Goal: Transaction & Acquisition: Purchase product/service

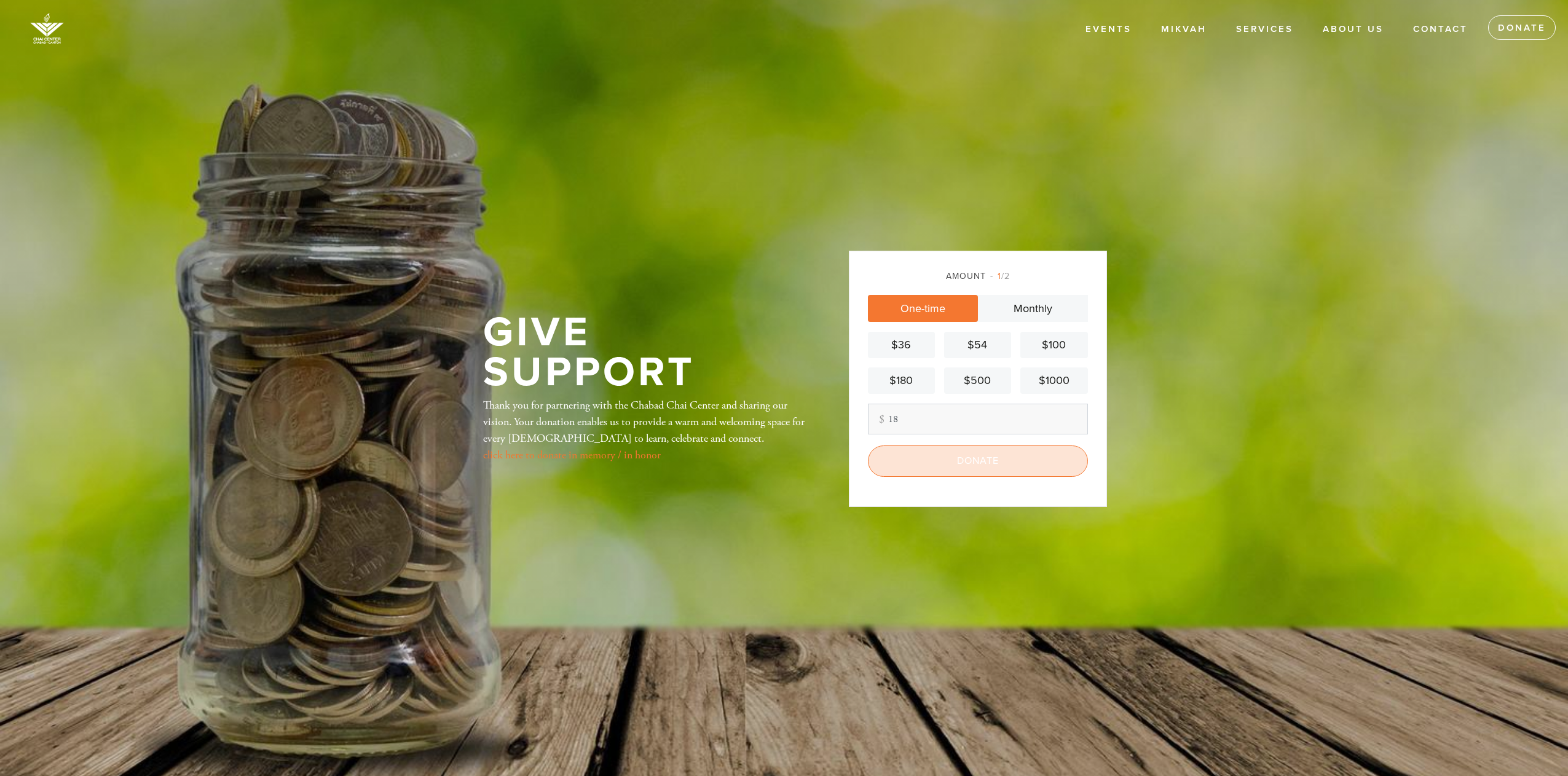
type input "18"
click at [939, 457] on input "Donate" at bounding box center [977, 461] width 220 height 31
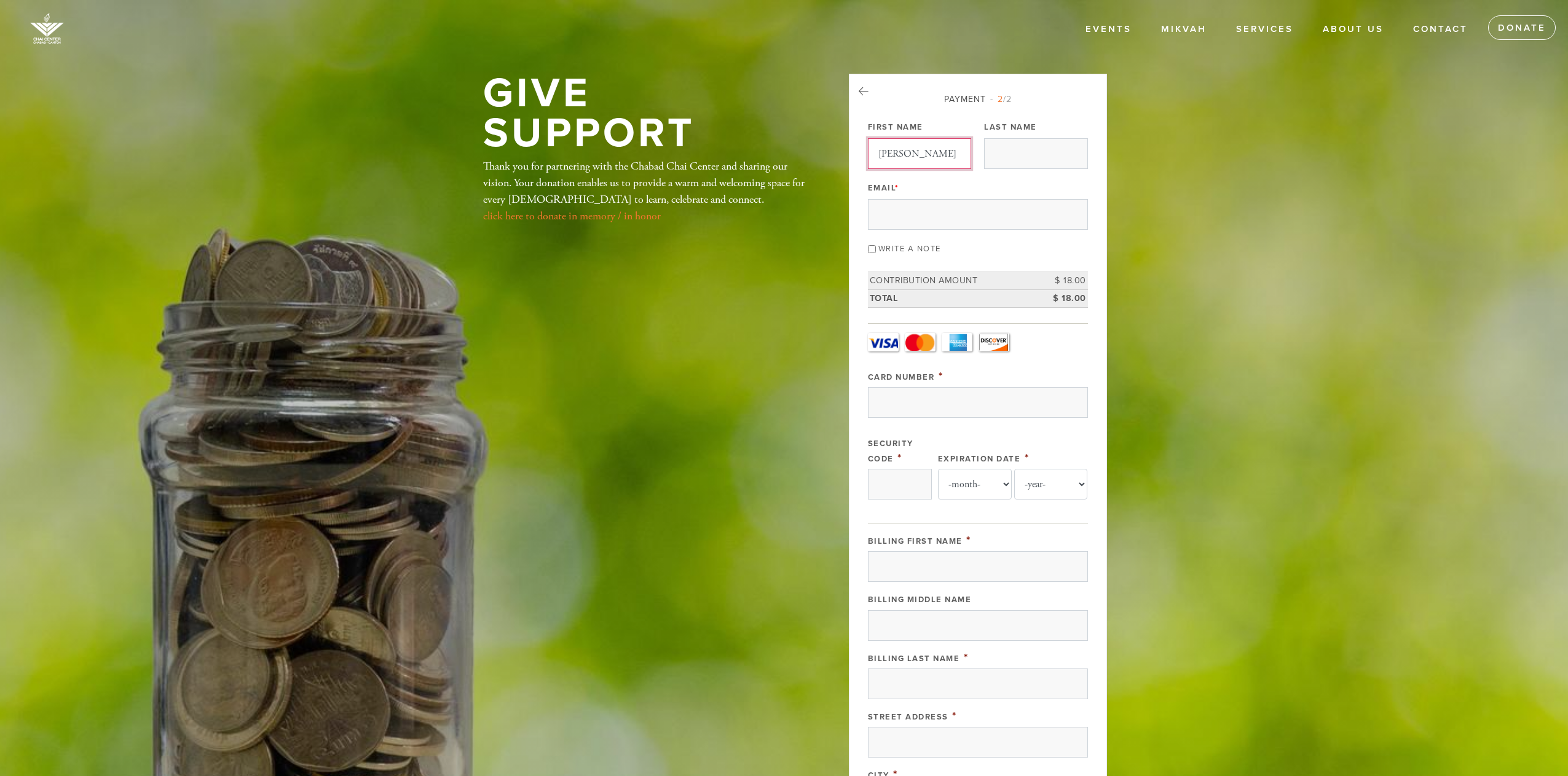
type input "[PERSON_NAME]"
type input "sebestyen.usa@gmail.com"
click at [893, 396] on input "Card Number" at bounding box center [977, 403] width 220 height 31
type input "4792131263159854"
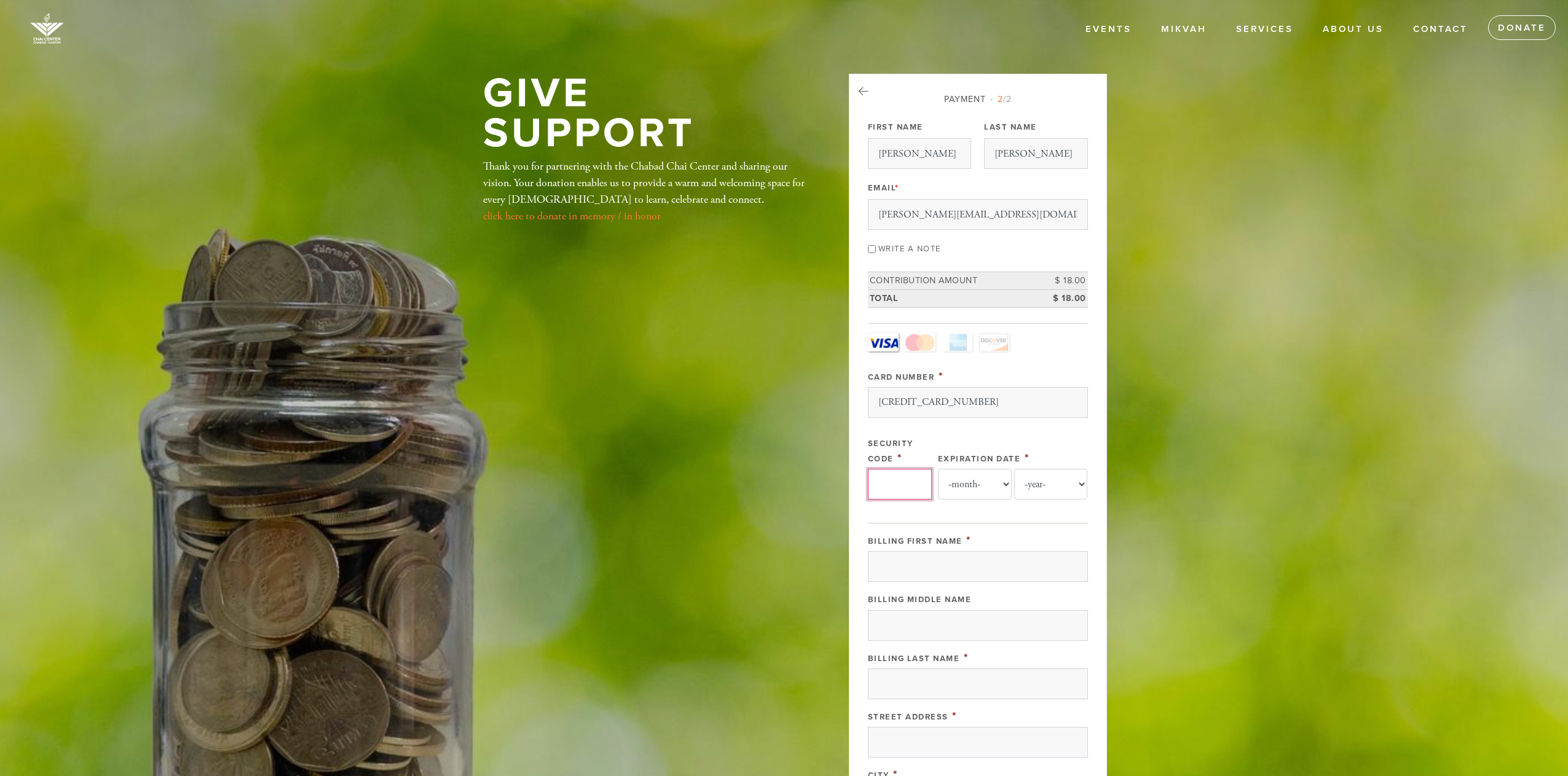
click at [885, 485] on input "Security Code" at bounding box center [899, 484] width 64 height 31
type input "241"
select select "6"
select select "2026"
type input "Anne"
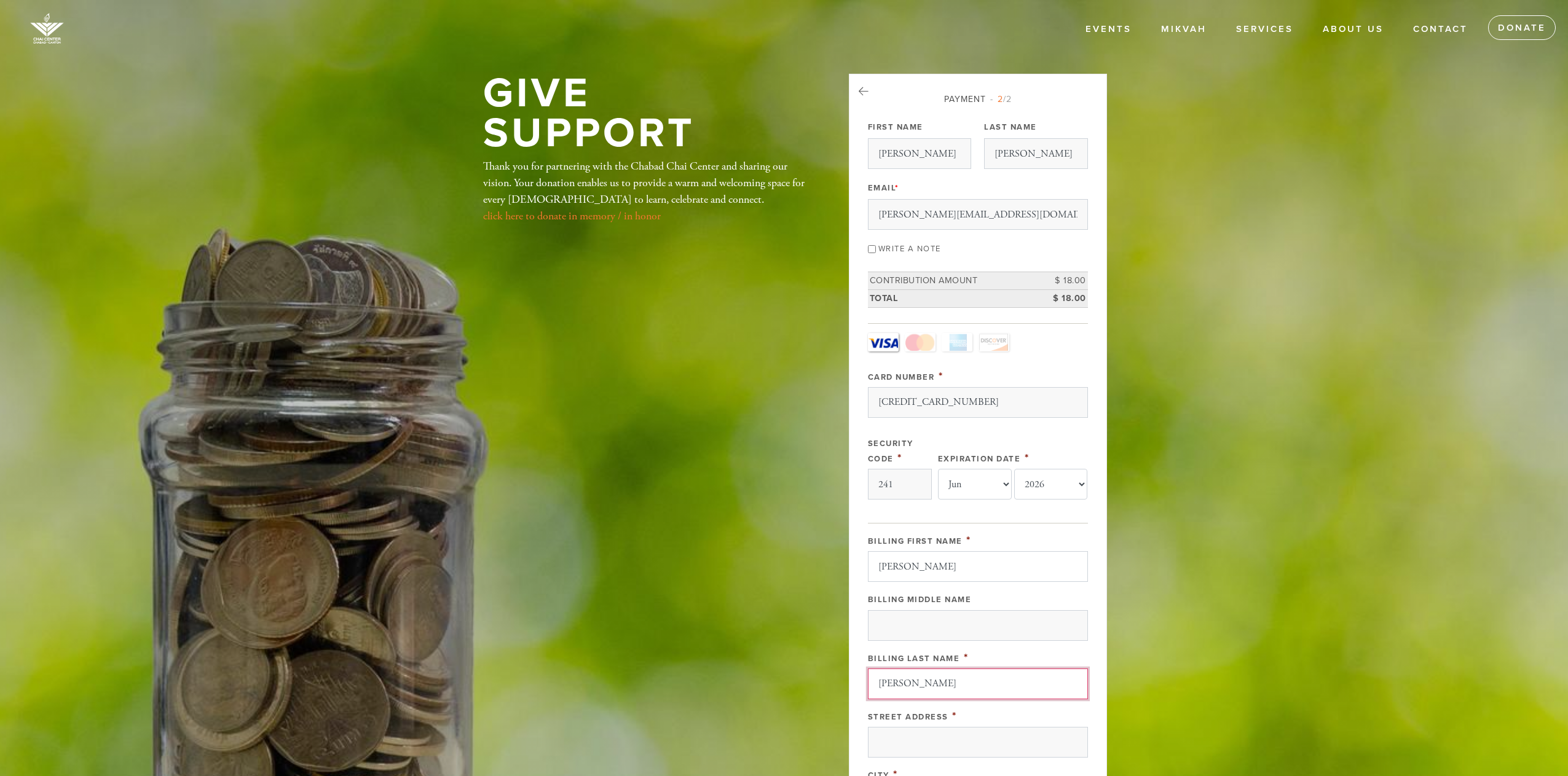
type input "Sebestyen"
type input "526 Commoonwealth Avenue"
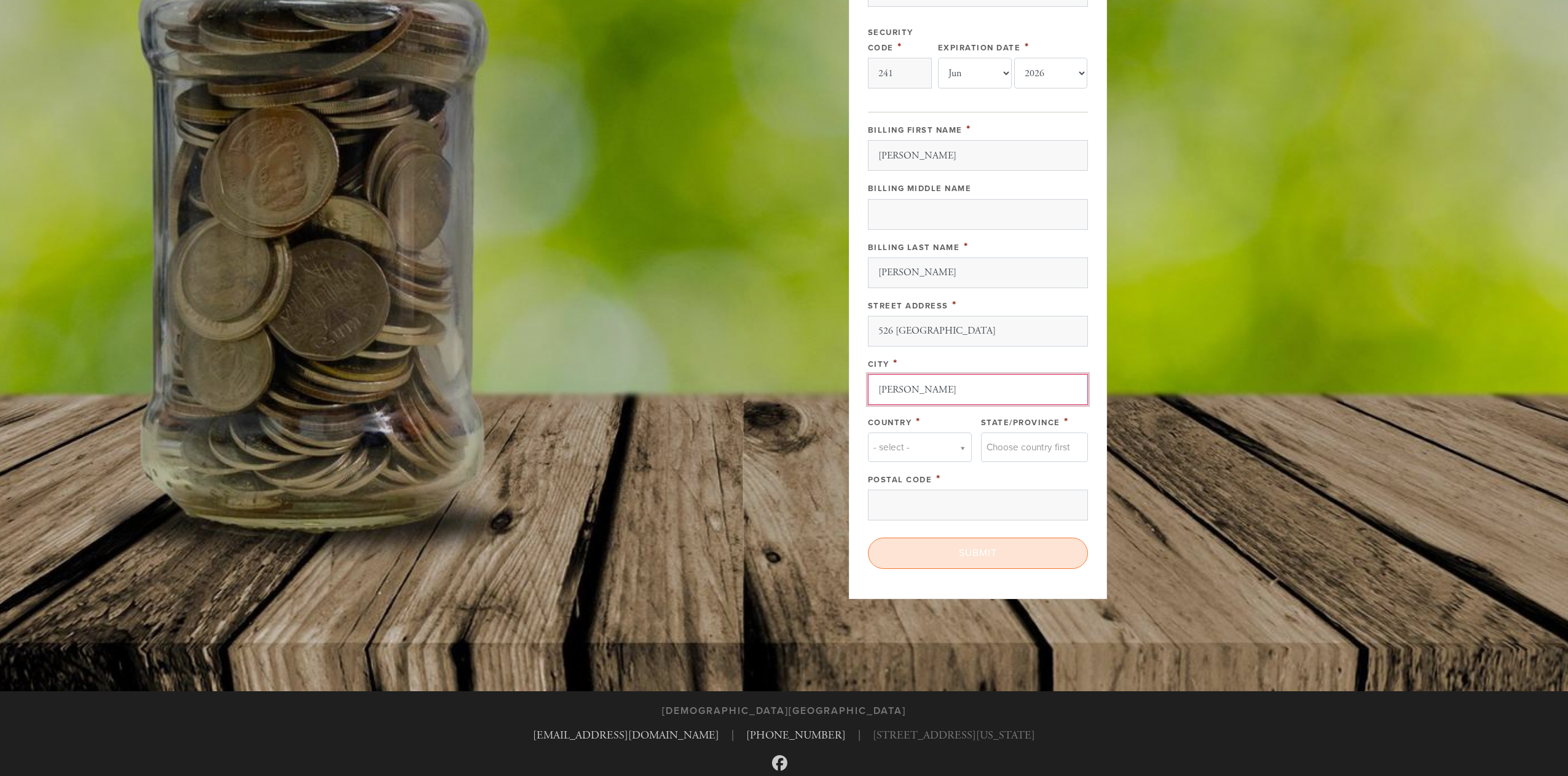
type input "Newton"
type input "u"
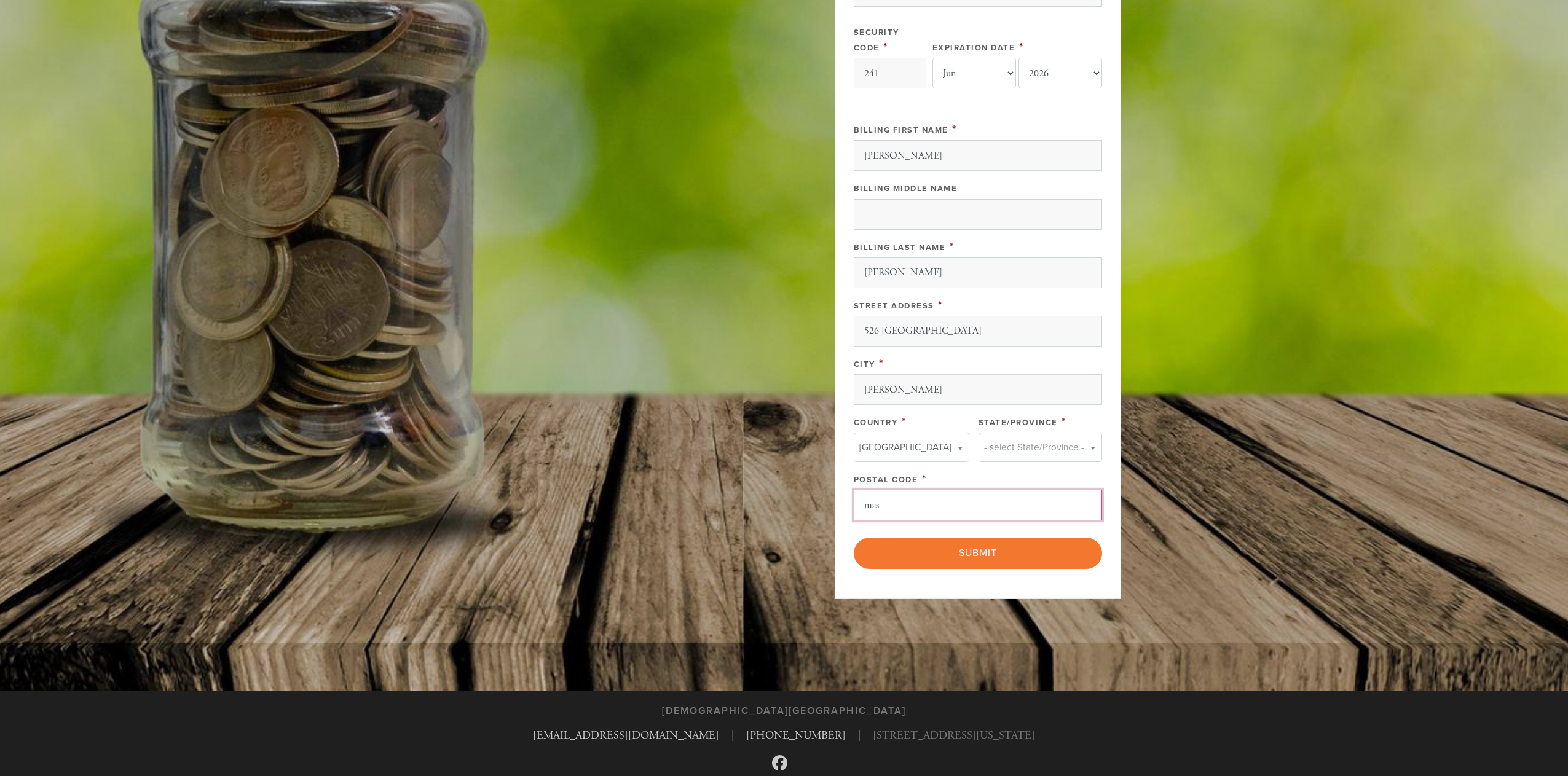
type input "mas"
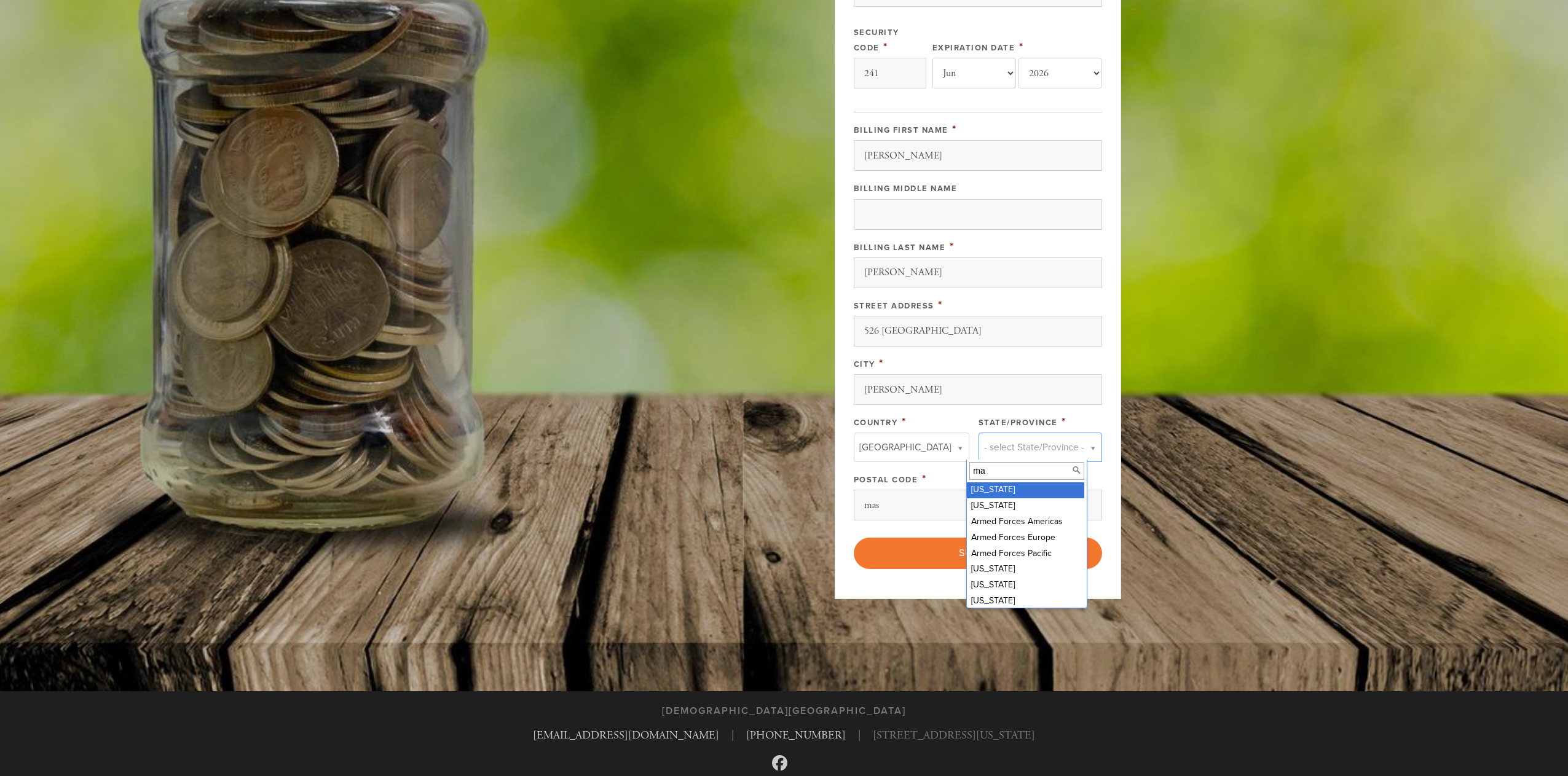
type input "mas"
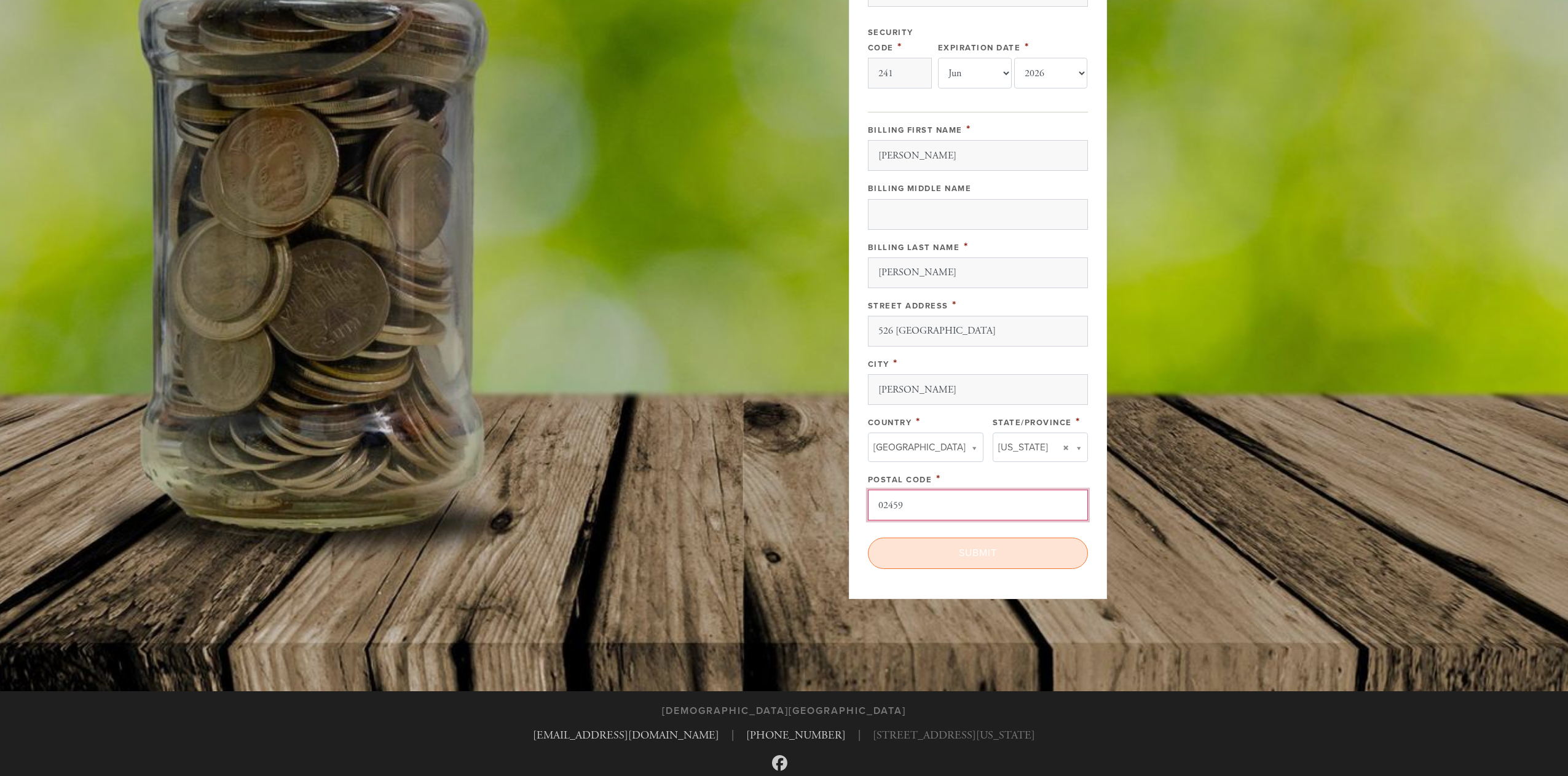
type input "02459"
click at [999, 544] on input "Submit" at bounding box center [977, 553] width 220 height 31
